Goal: Information Seeking & Learning: Learn about a topic

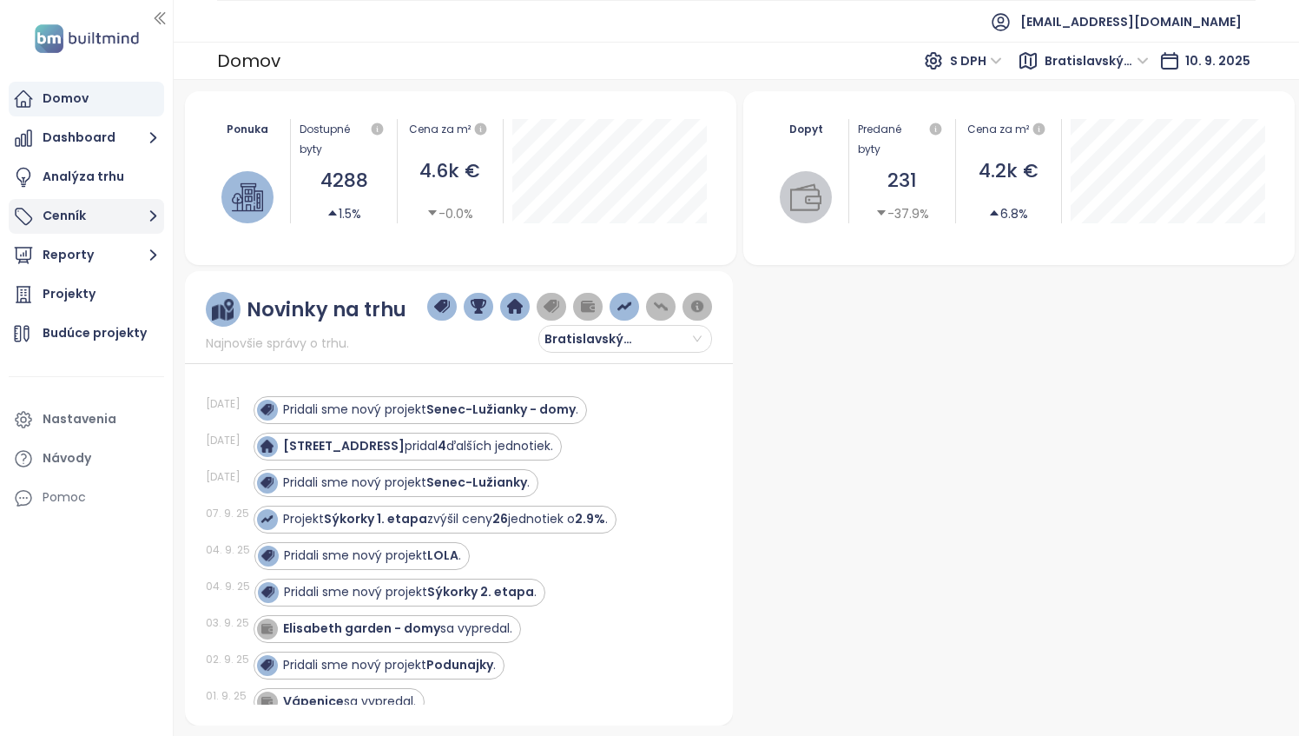
click at [148, 216] on icon "button" at bounding box center [153, 216] width 22 height 22
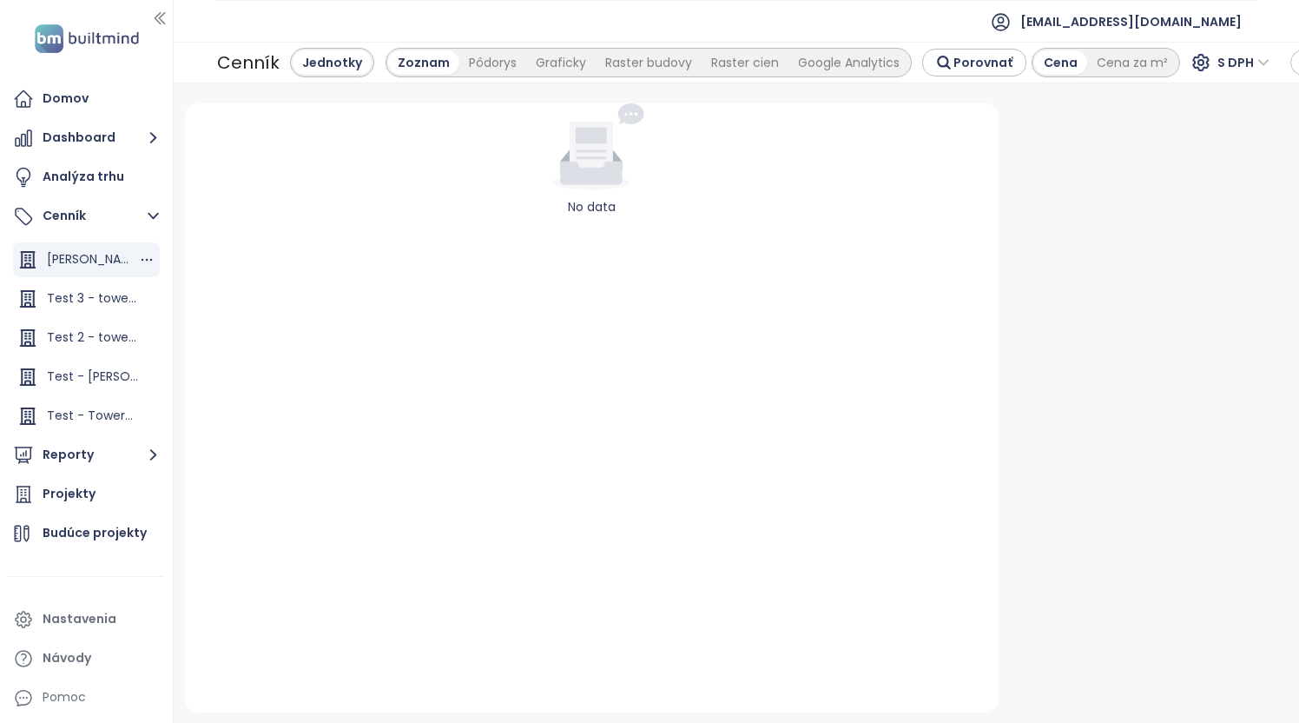
click at [96, 254] on span "[PERSON_NAME] Residence 2" at bounding box center [133, 258] width 172 height 17
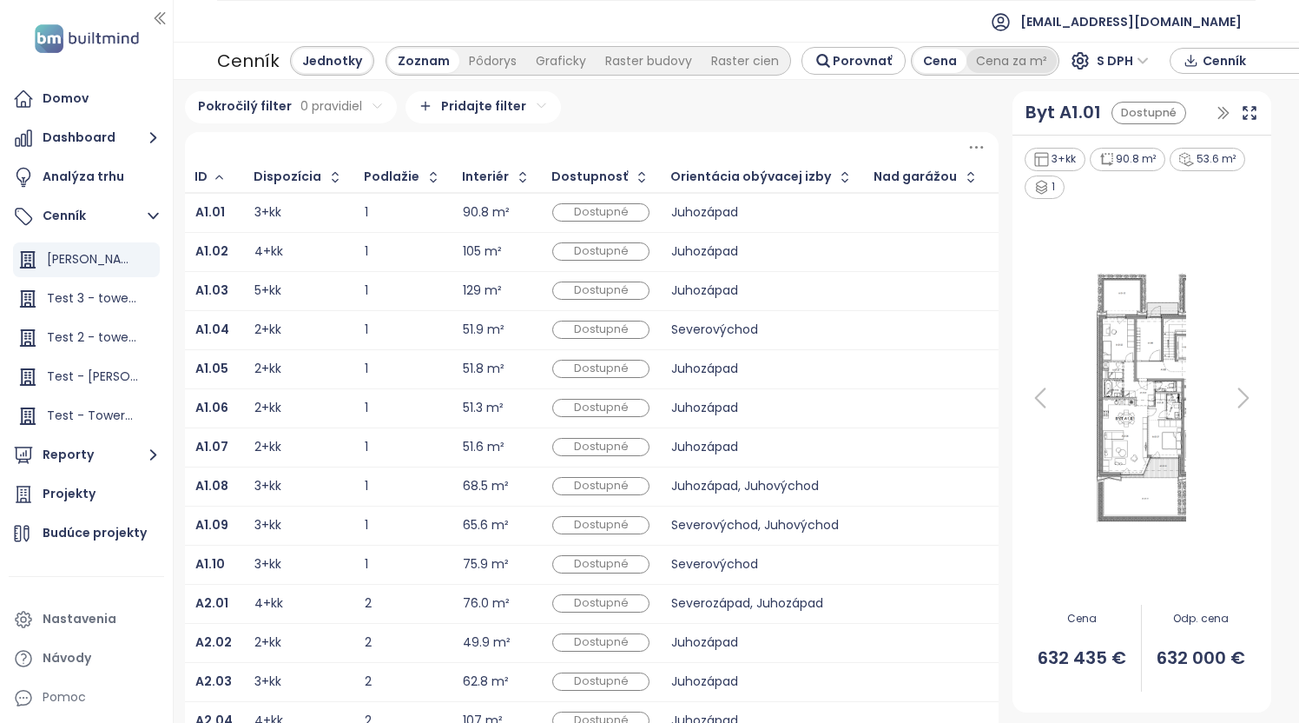
click at [1007, 63] on div "Cena za m²" at bounding box center [1012, 61] width 90 height 24
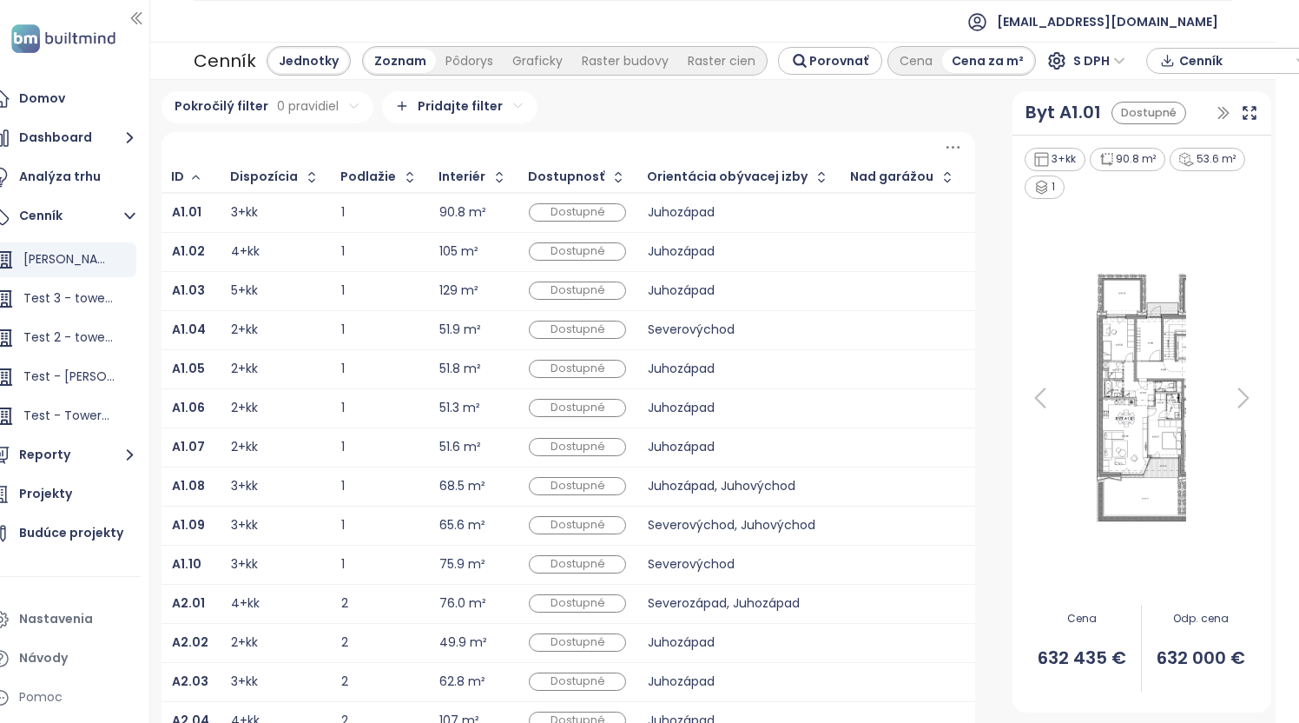
scroll to position [0, 33]
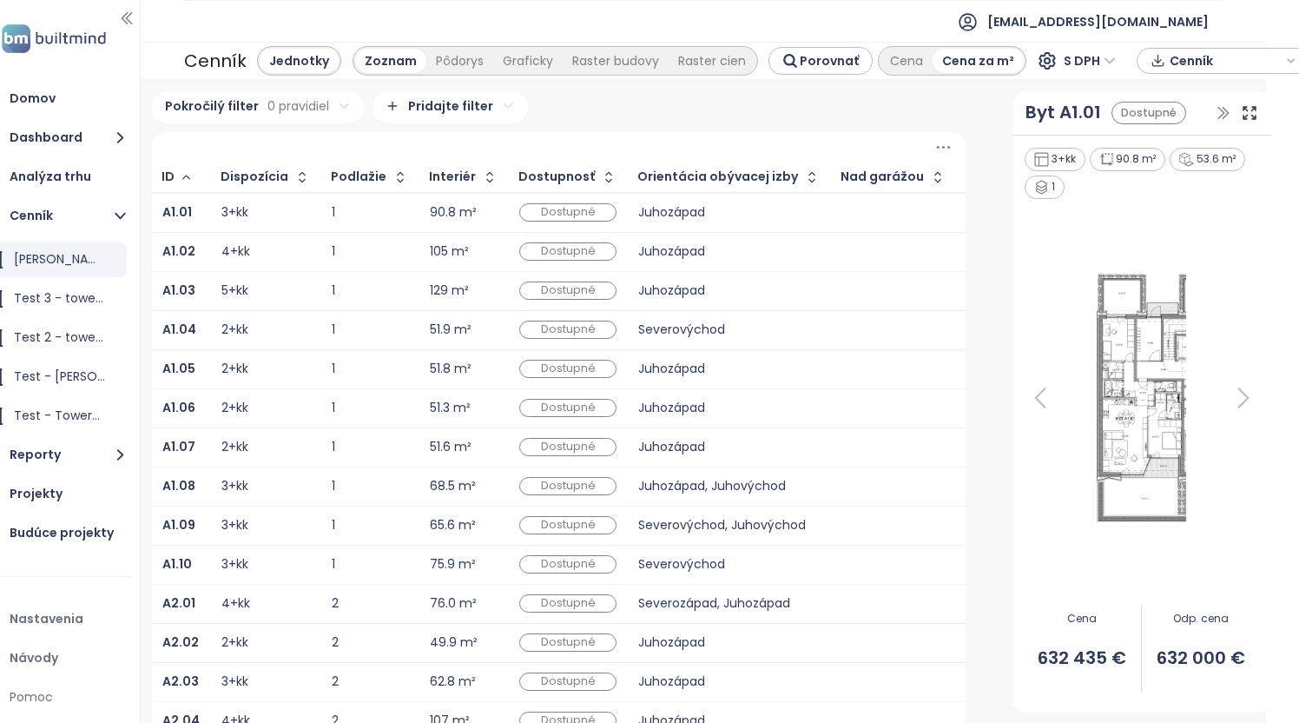
click at [755, 454] on div "Juhozápad" at bounding box center [729, 447] width 182 height 21
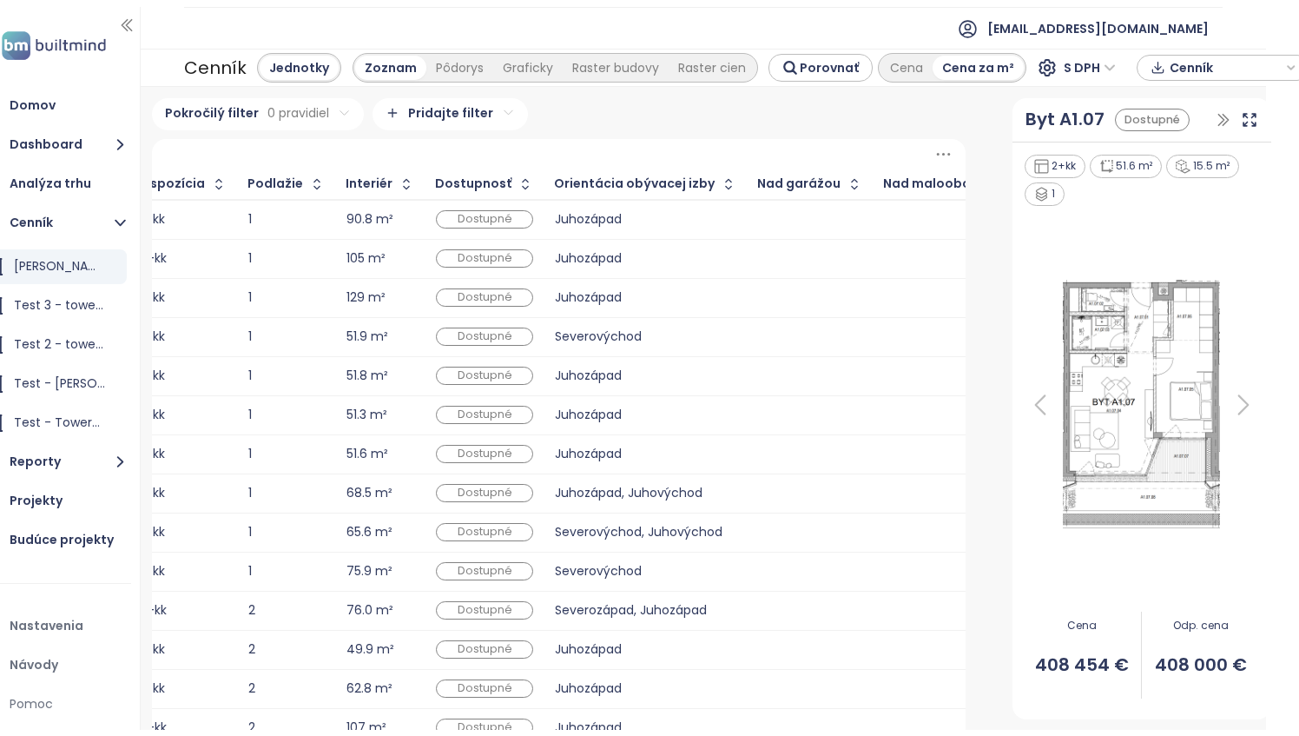
scroll to position [0, 0]
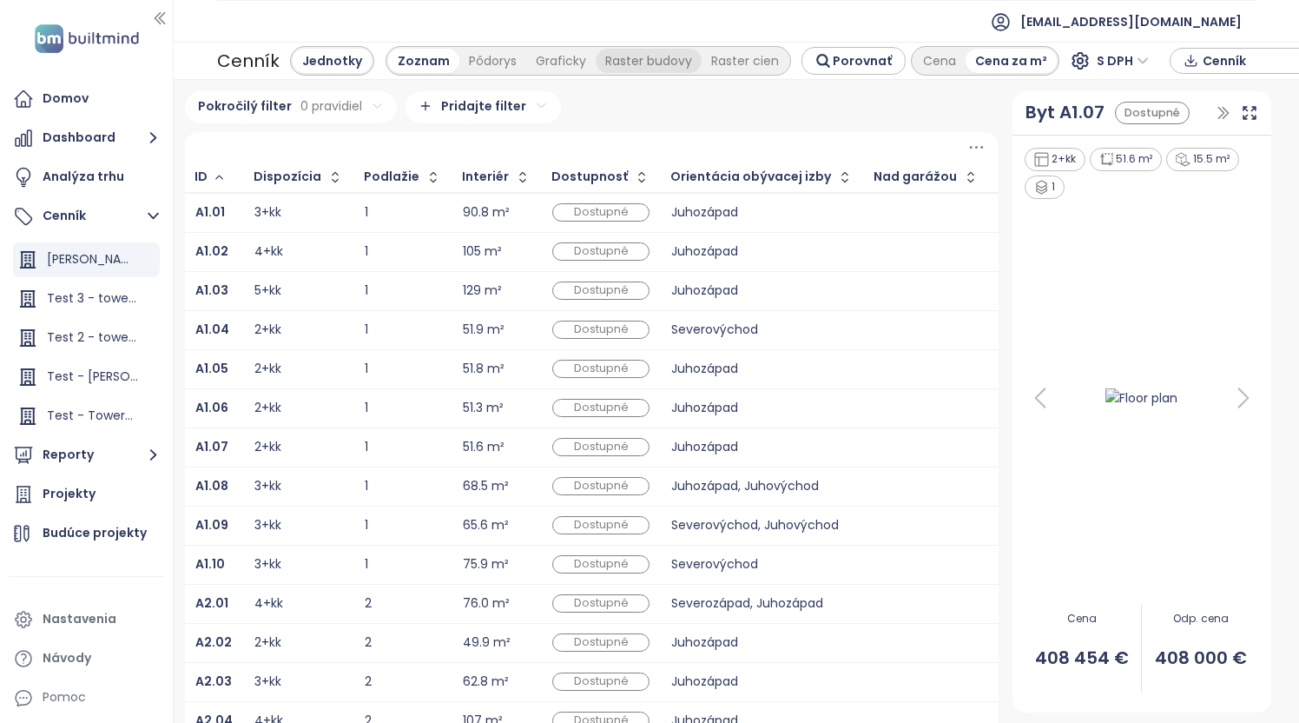
click at [634, 68] on div "Raster budovy" at bounding box center [649, 61] width 106 height 24
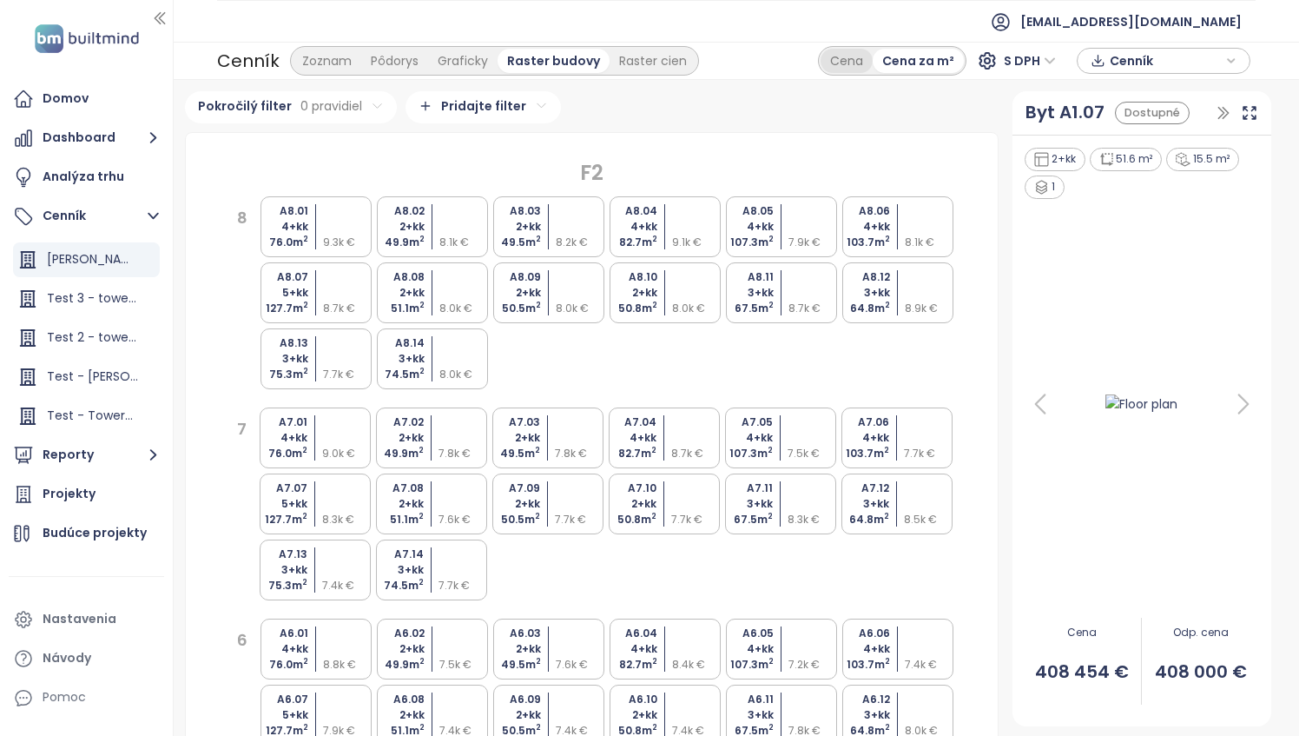
click at [856, 65] on div "Cena" at bounding box center [847, 61] width 52 height 24
click at [1053, 64] on span "S DPH" at bounding box center [1030, 61] width 52 height 26
click at [1048, 129] on div "Bez DPH" at bounding box center [1037, 123] width 48 height 19
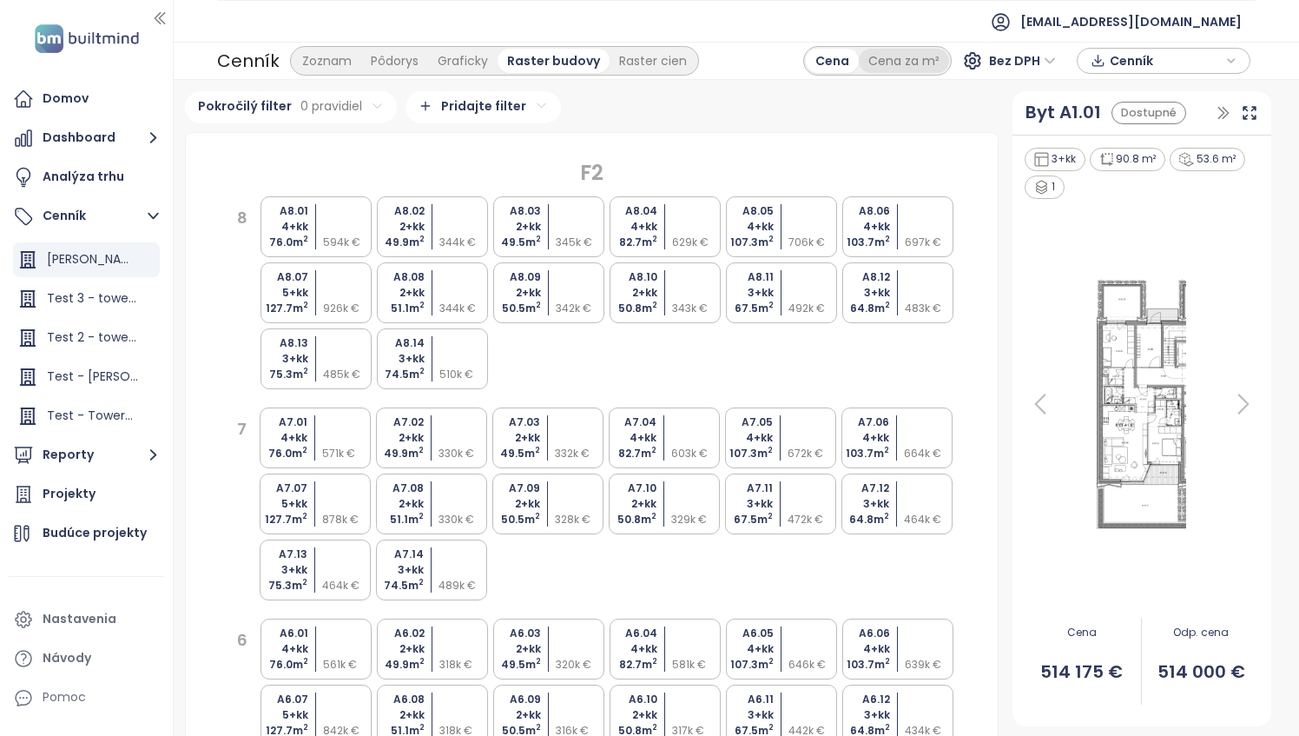
click at [927, 59] on div "Cena za m²" at bounding box center [904, 61] width 90 height 24
click at [400, 66] on div "Pôdorys" at bounding box center [394, 61] width 67 height 24
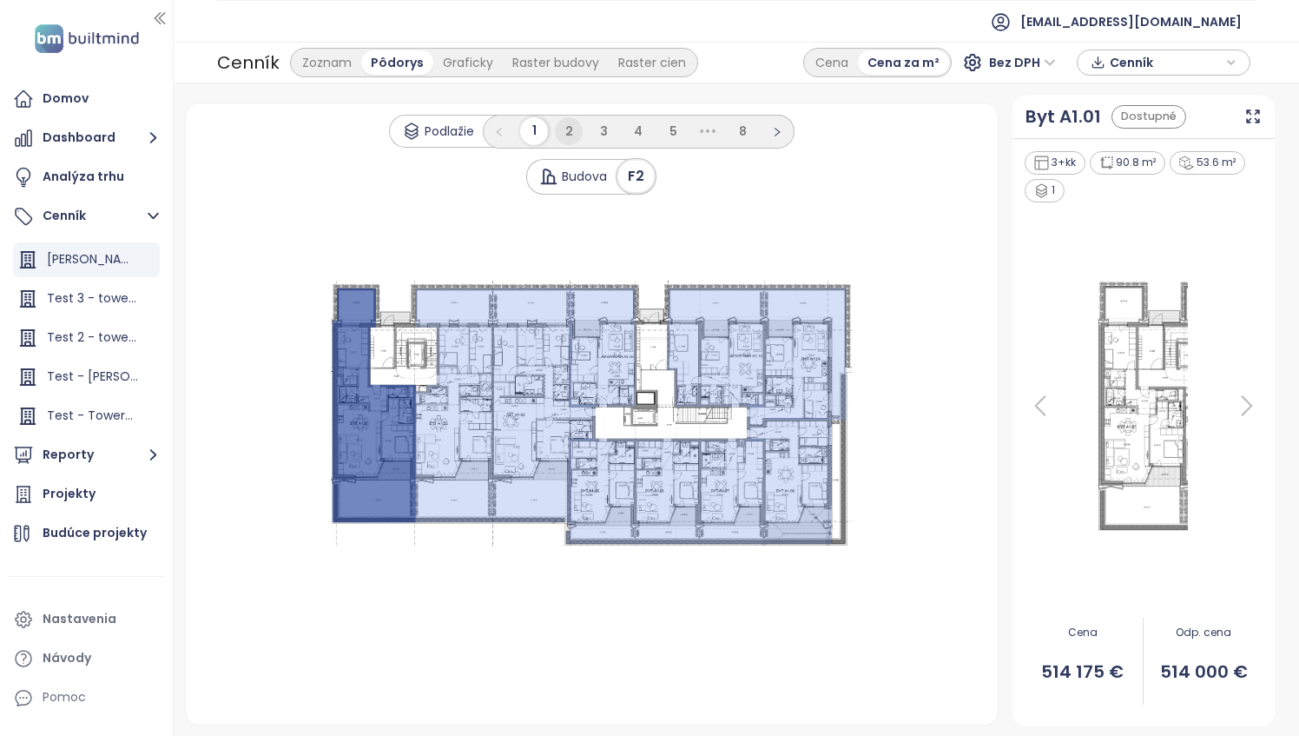
click at [573, 132] on li "2" at bounding box center [569, 131] width 28 height 28
